Goal: Task Accomplishment & Management: Complete application form

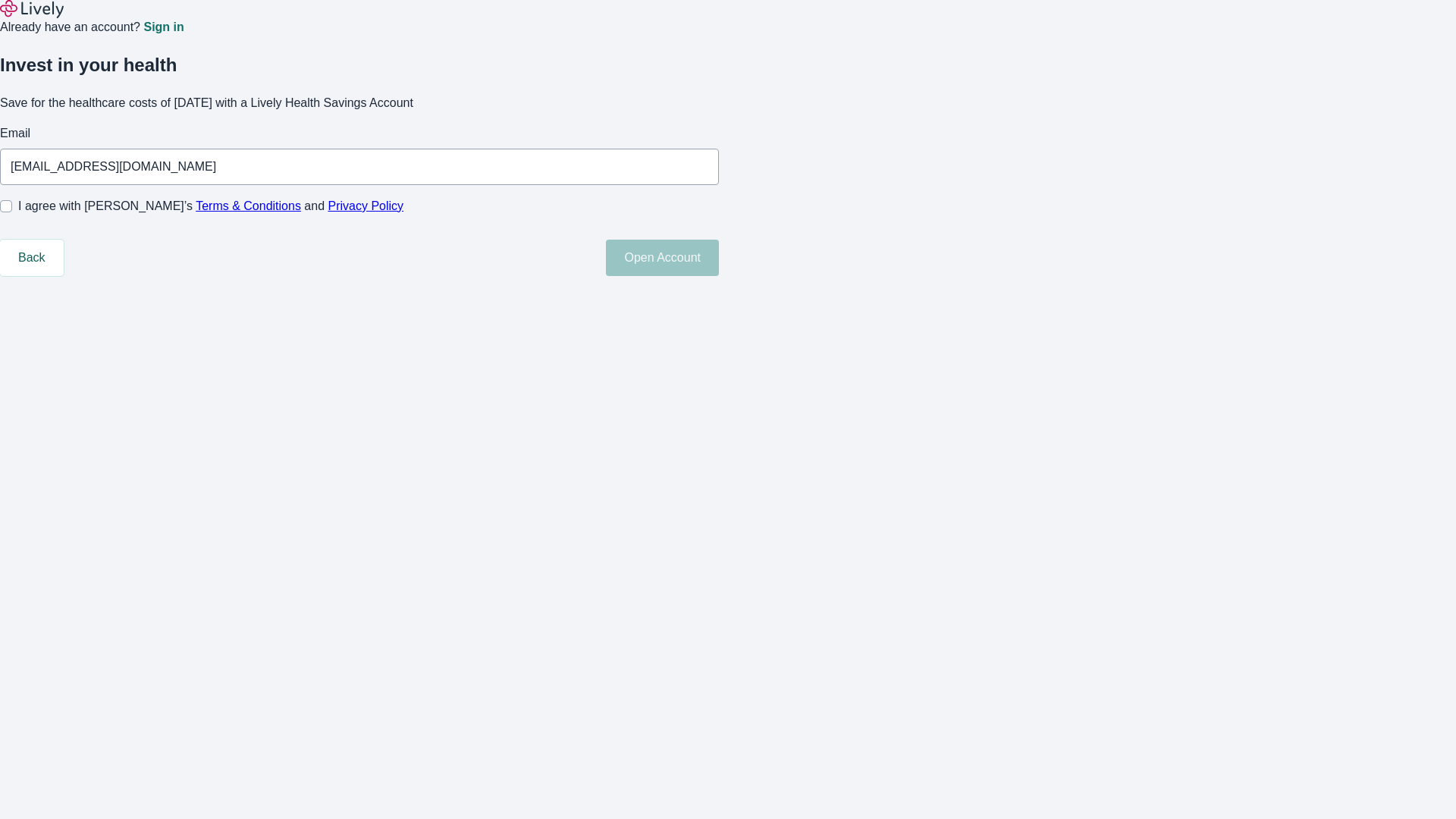
click at [12, 213] on input "I agree with Lively’s Terms & Conditions and Privacy Policy" at bounding box center [5, 205] width 12 height 12
checkbox input "true"
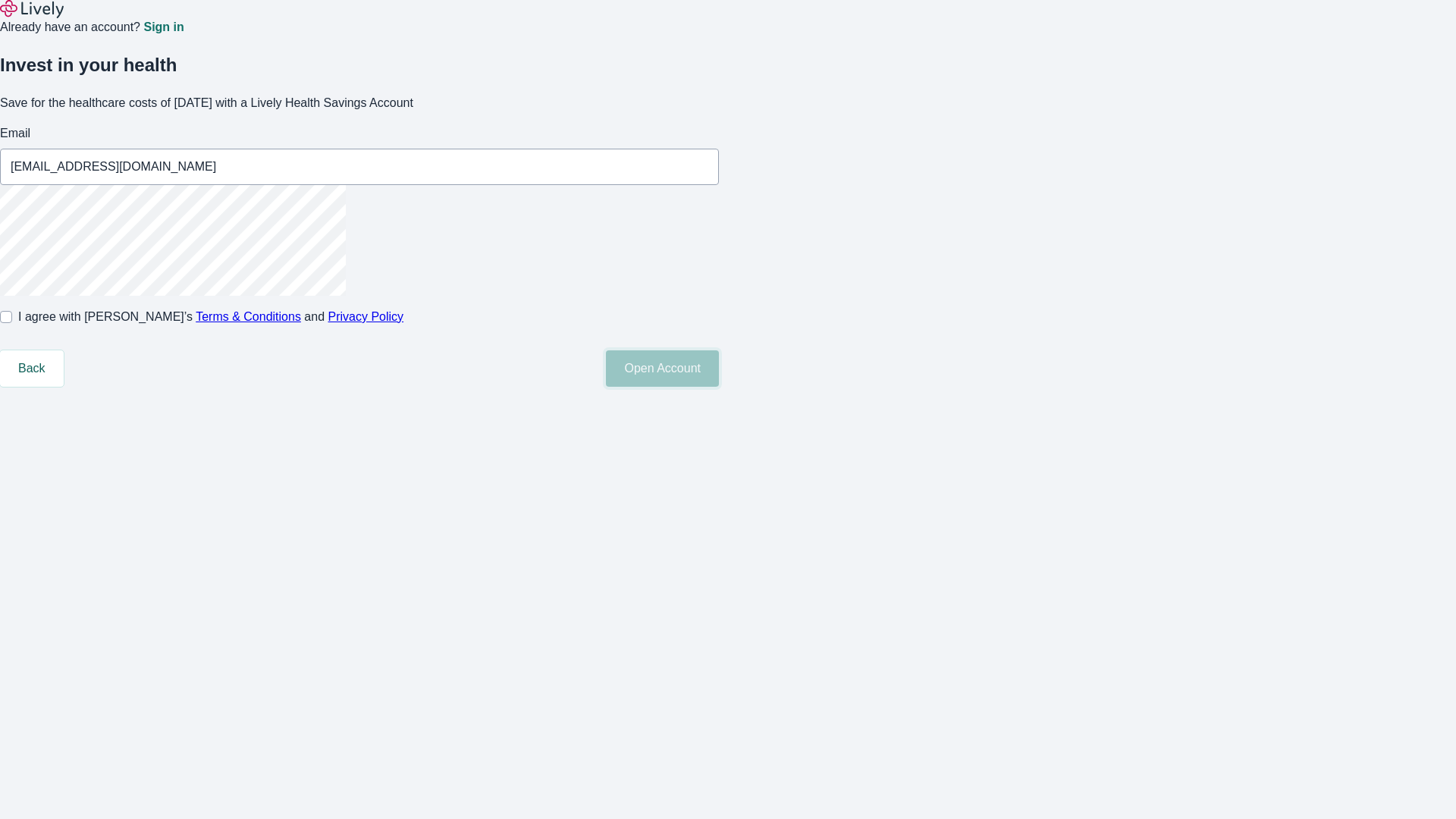
click at [718, 386] on button "Open Account" at bounding box center [662, 368] width 113 height 36
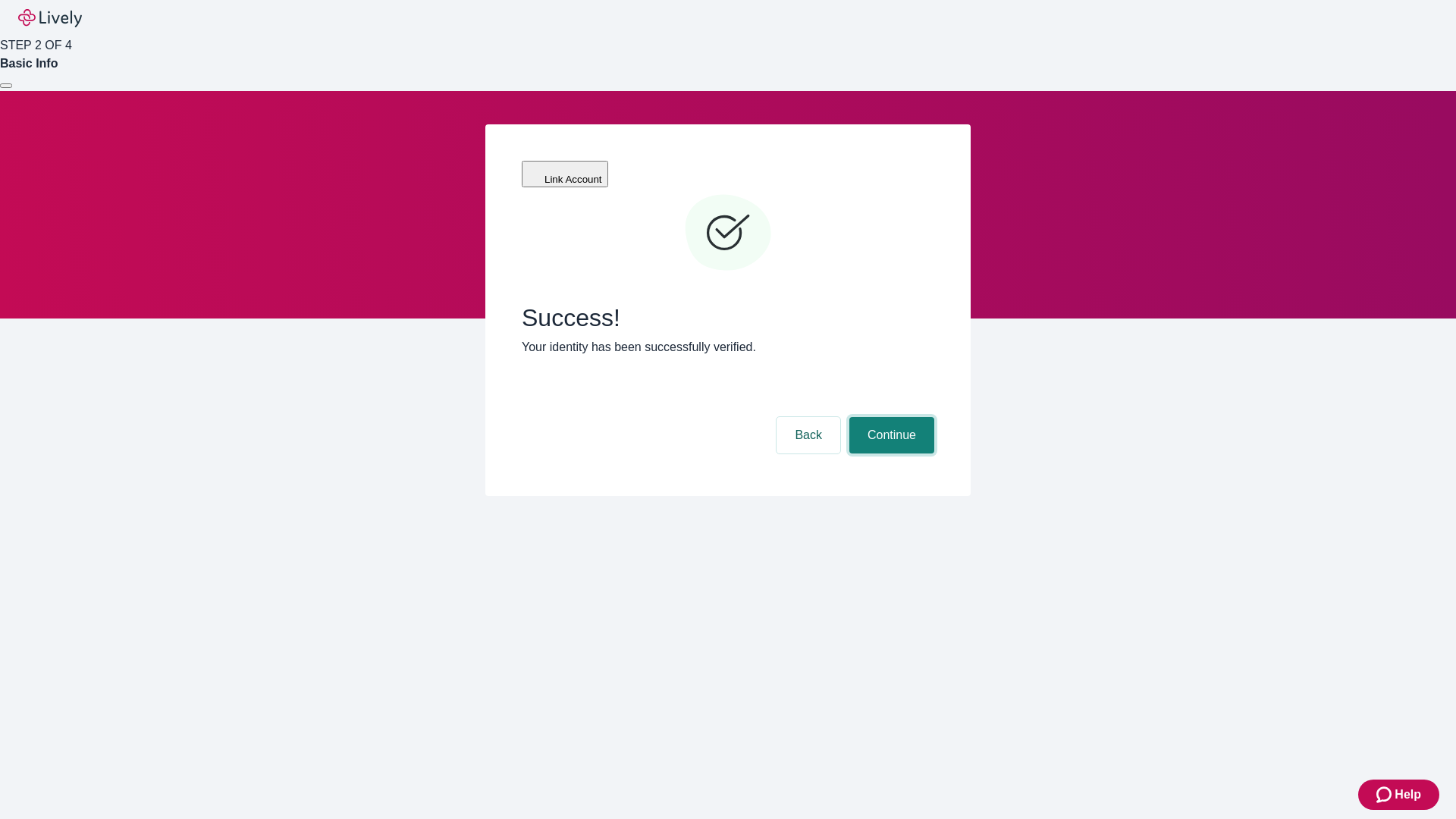
click at [890, 417] on button "Continue" at bounding box center [892, 435] width 85 height 36
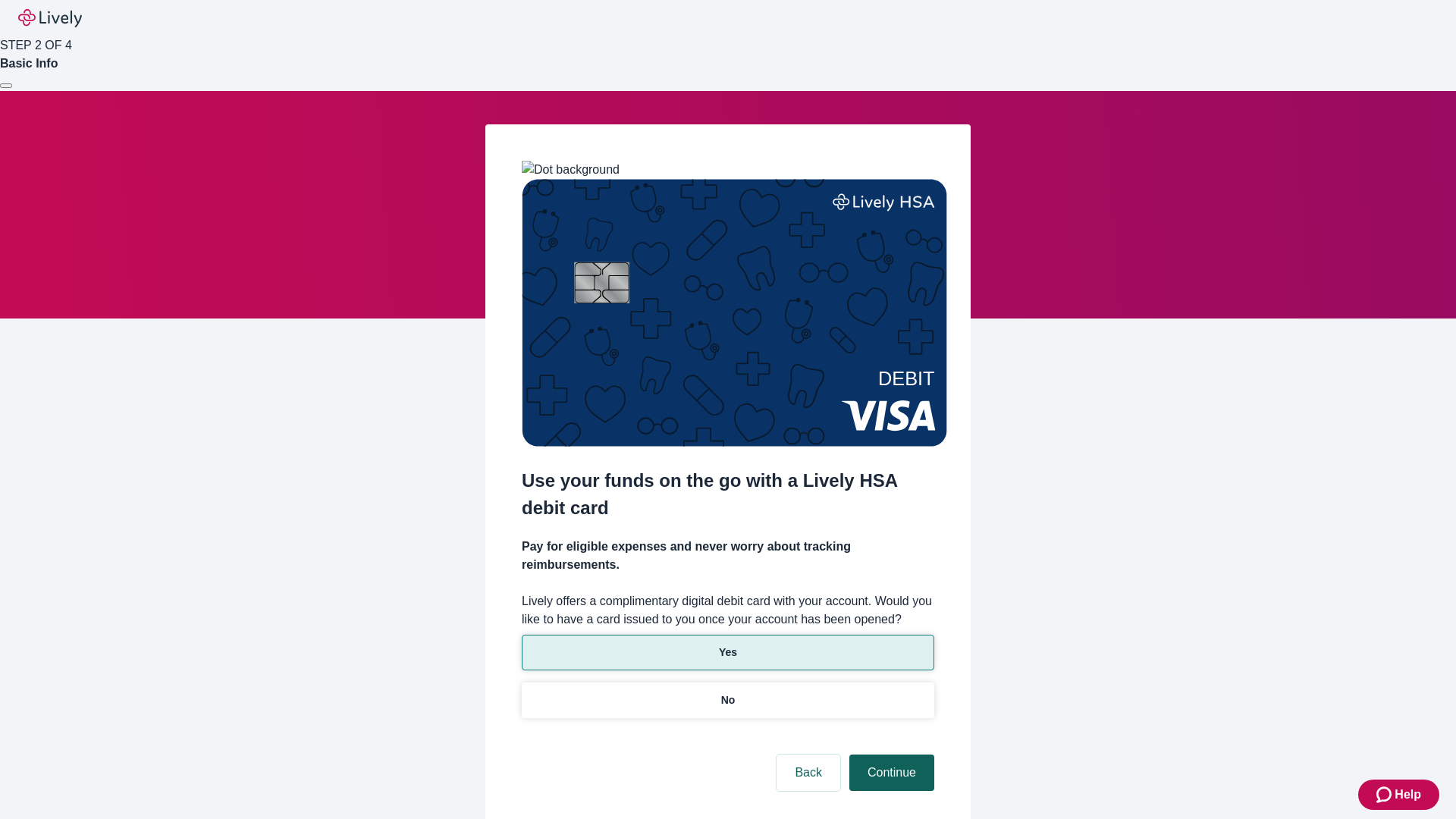
click at [728, 644] on p "Yes" at bounding box center [728, 652] width 18 height 16
click at [890, 755] on button "Continue" at bounding box center [892, 773] width 85 height 36
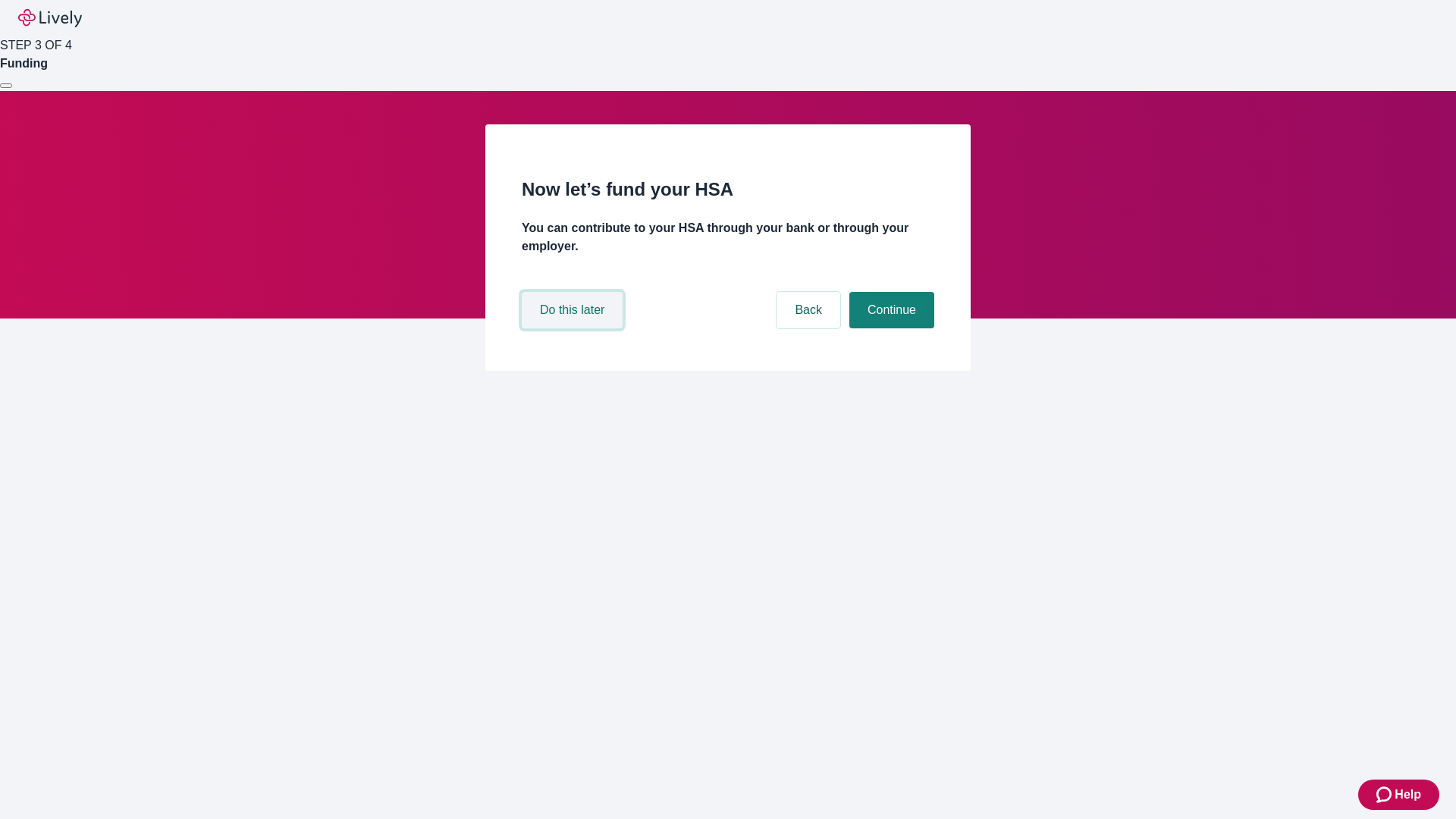
click at [574, 329] on button "Do this later" at bounding box center [572, 310] width 100 height 36
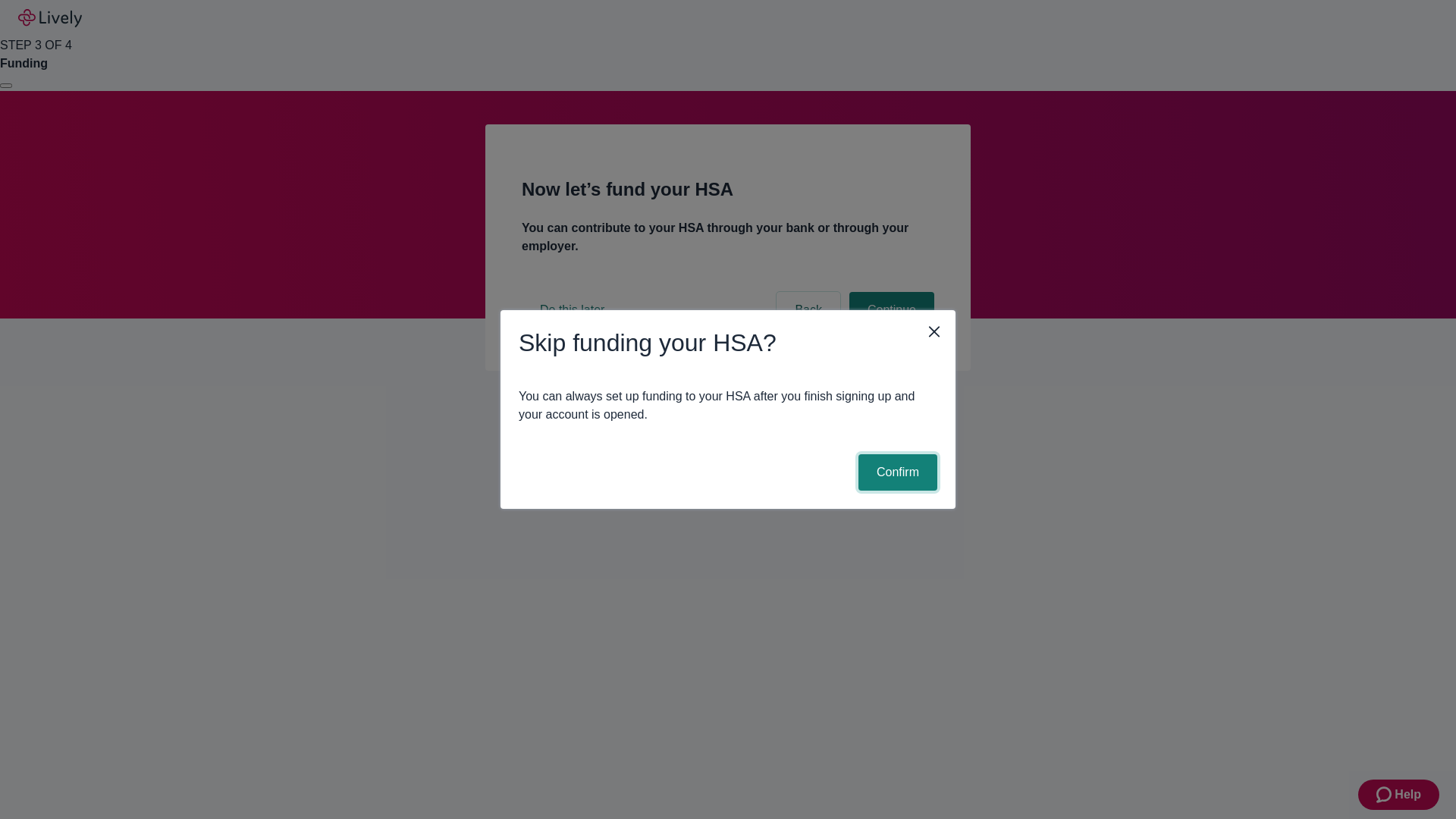
click at [896, 472] on button "Confirm" at bounding box center [898, 472] width 79 height 36
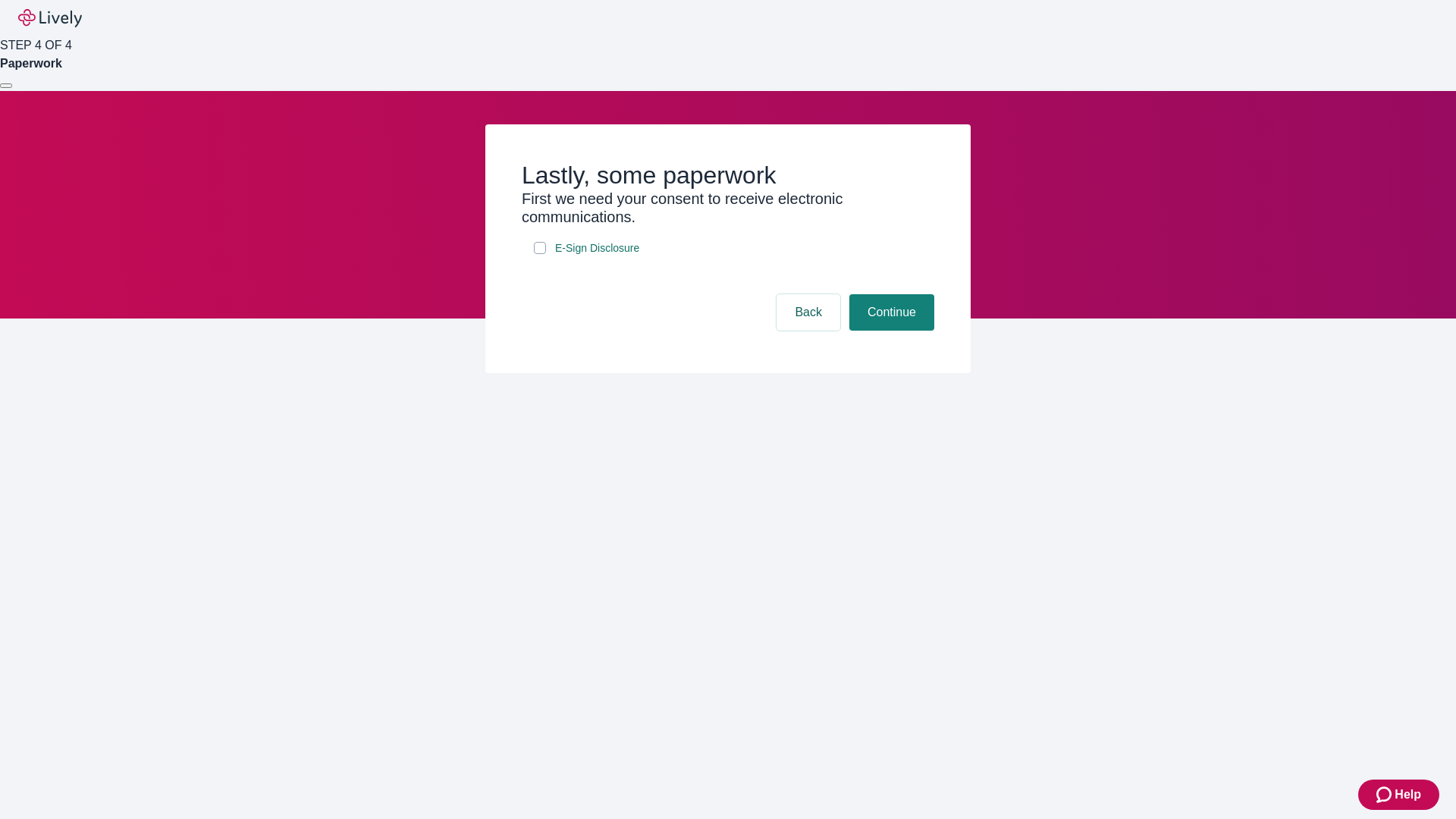
click at [540, 254] on input "E-Sign Disclosure" at bounding box center [539, 247] width 12 height 12
checkbox input "true"
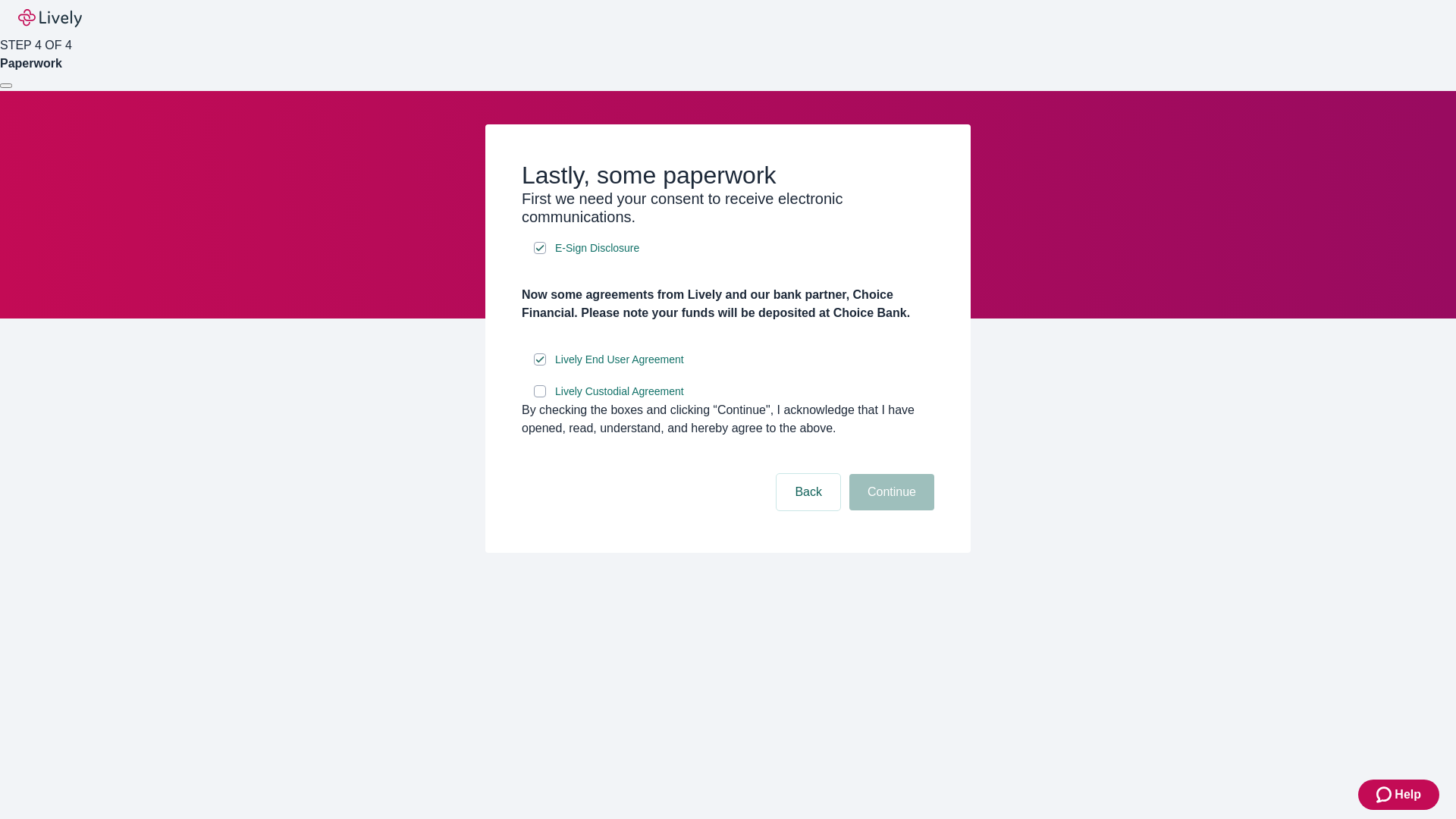
click at [540, 397] on input "Lively Custodial Agreement" at bounding box center [539, 391] width 12 height 12
checkbox input "true"
click at [890, 510] on button "Continue" at bounding box center [892, 492] width 85 height 36
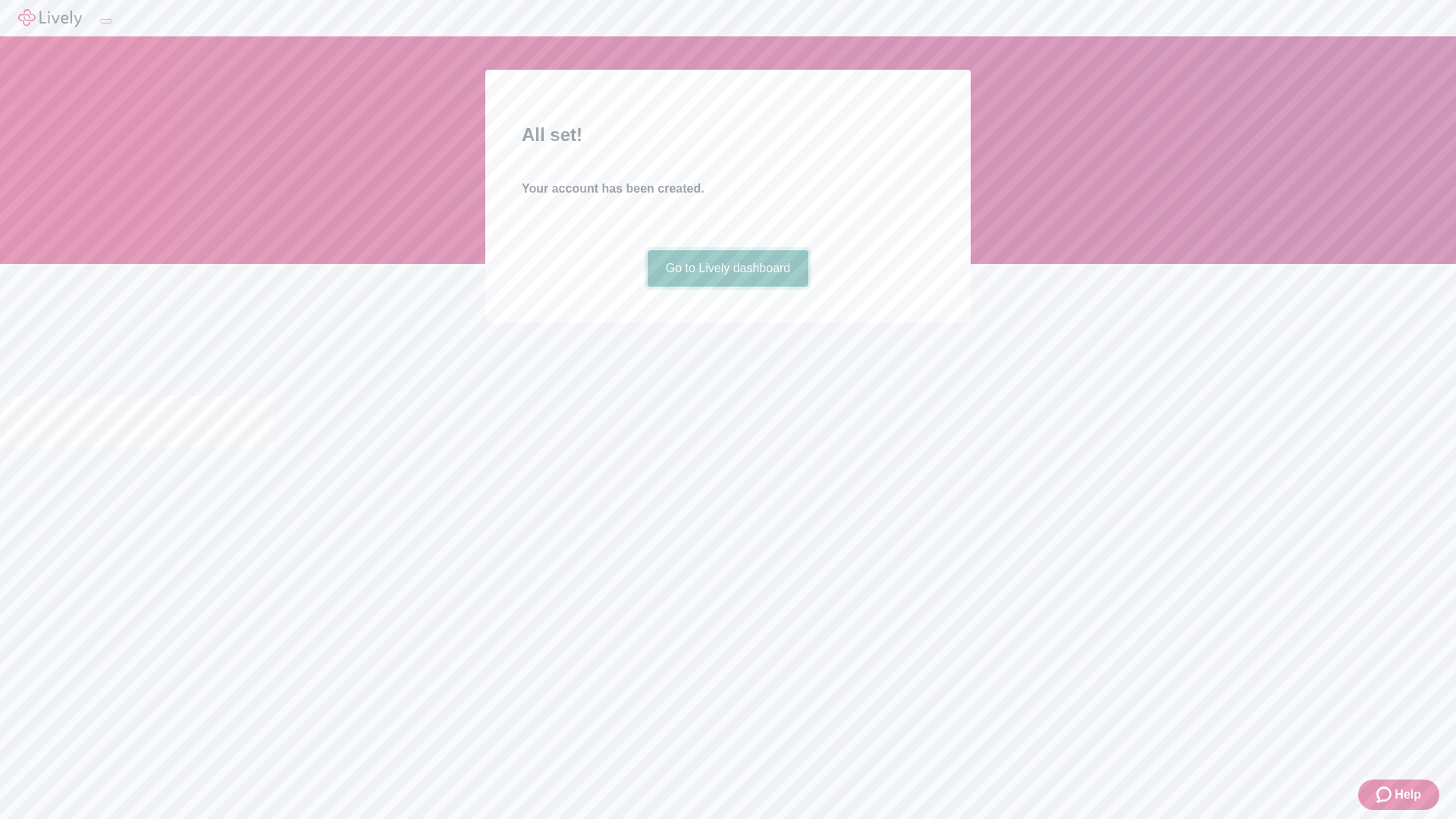
click at [728, 287] on link "Go to Lively dashboard" at bounding box center [728, 269] width 161 height 36
